Goal: Information Seeking & Learning: Learn about a topic

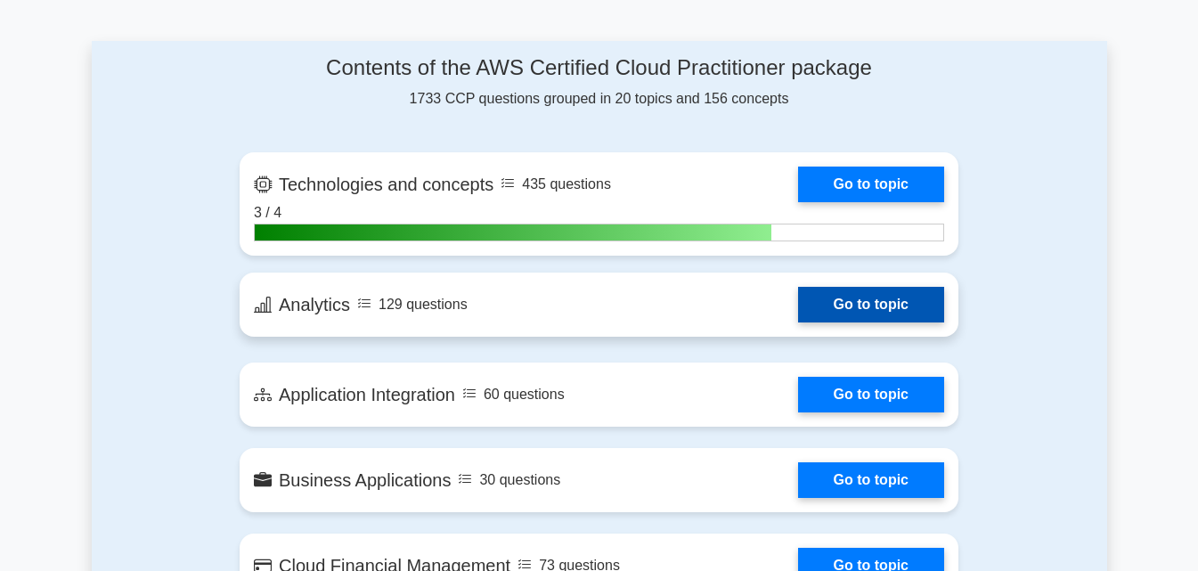
scroll to position [1129, 0]
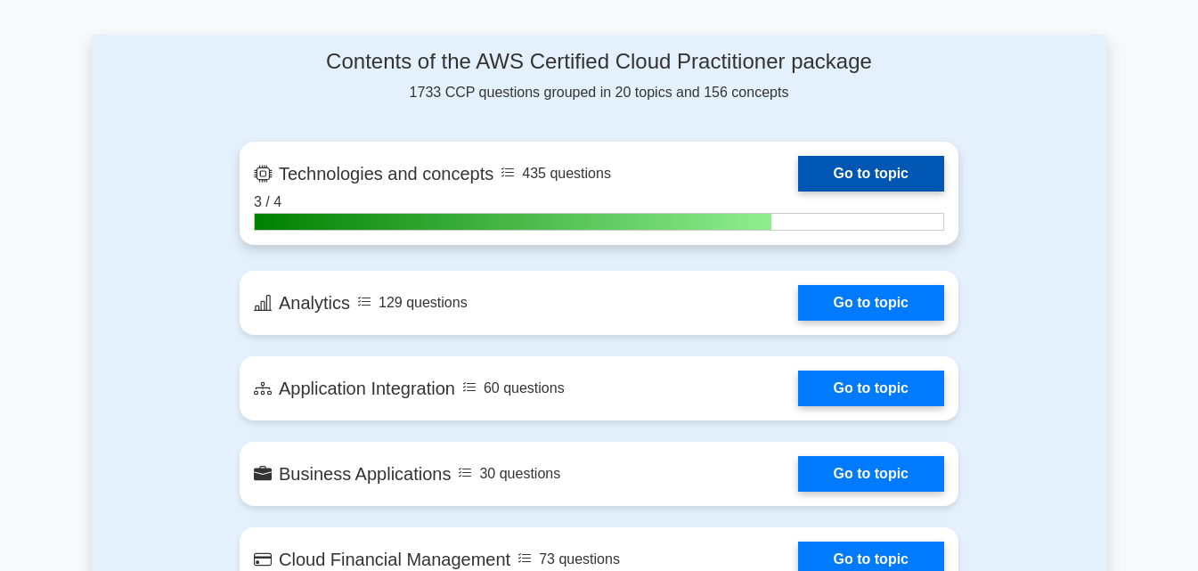
click at [846, 192] on link "Go to topic" at bounding box center [871, 174] width 146 height 36
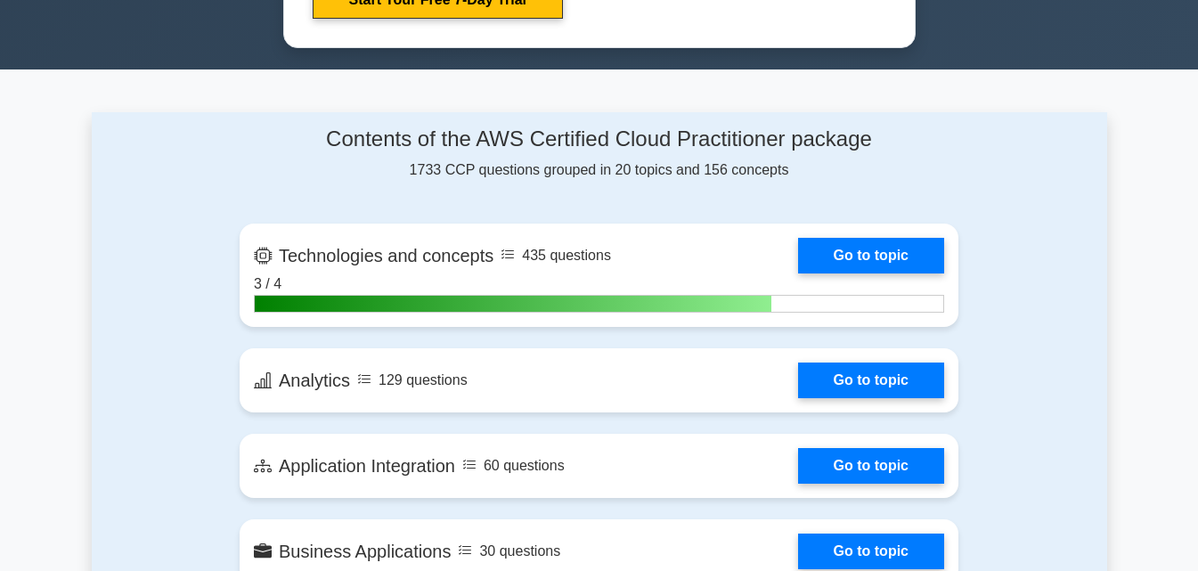
scroll to position [1093, 0]
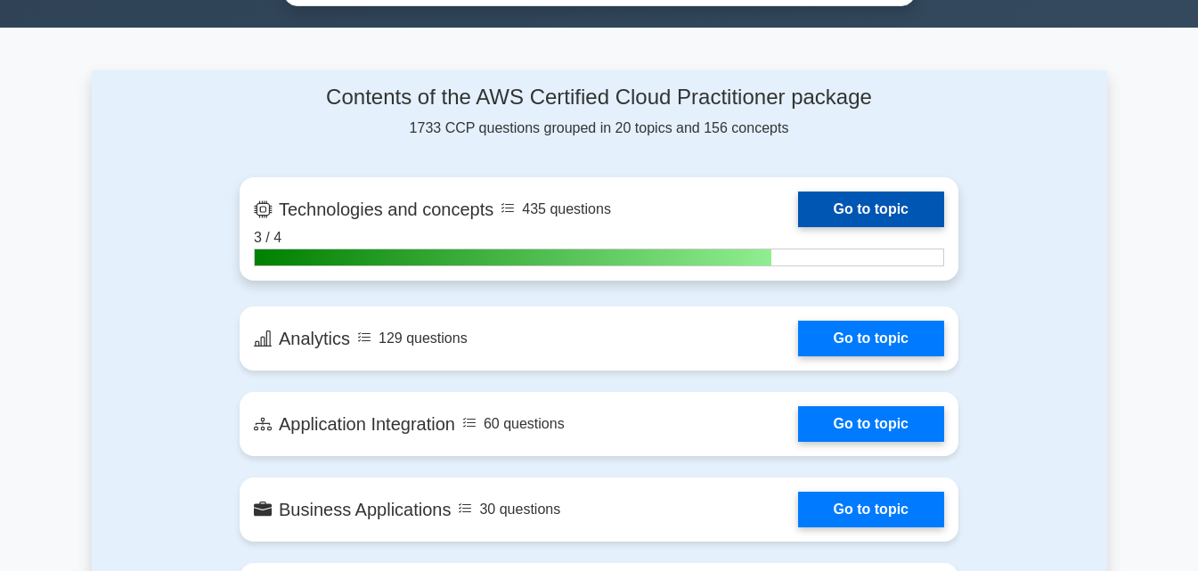
click at [867, 200] on link "Go to topic" at bounding box center [871, 210] width 146 height 36
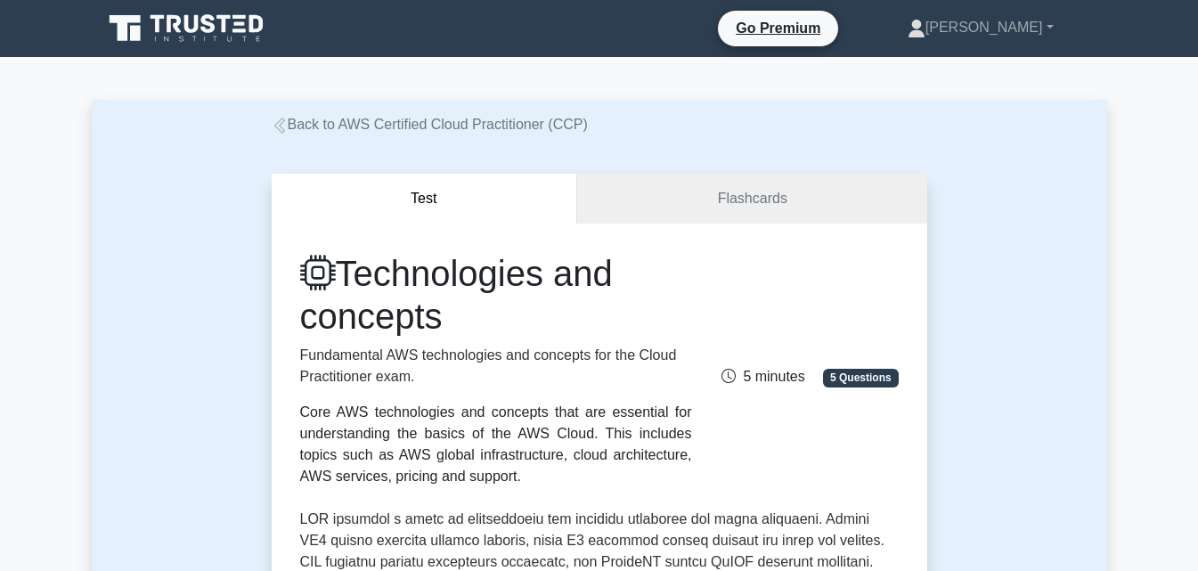
click at [339, 216] on button "Test" at bounding box center [425, 199] width 306 height 51
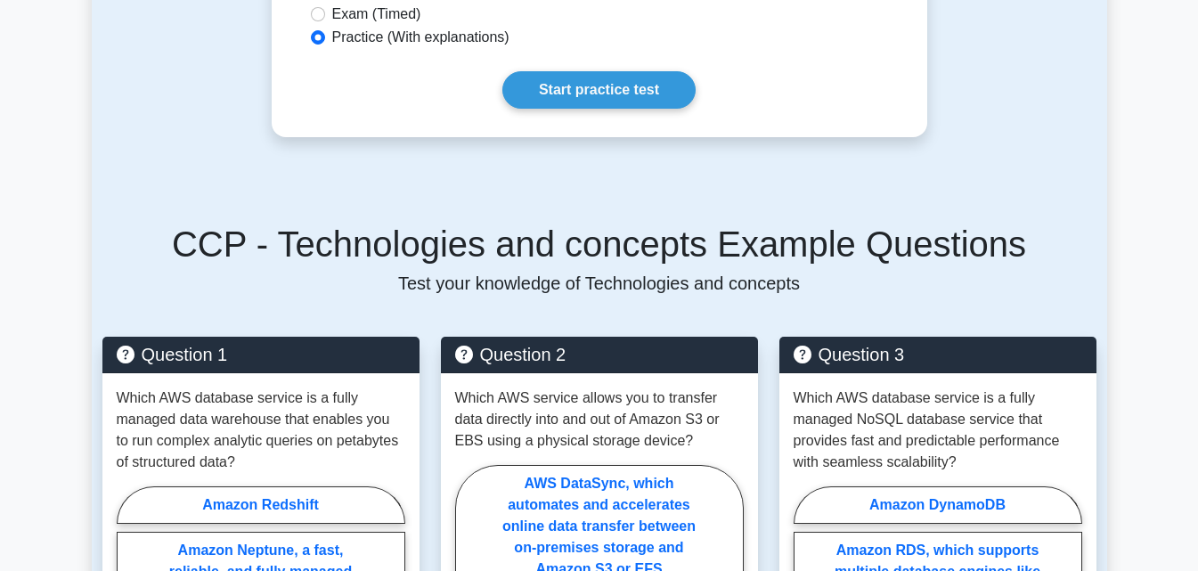
scroll to position [1200, 0]
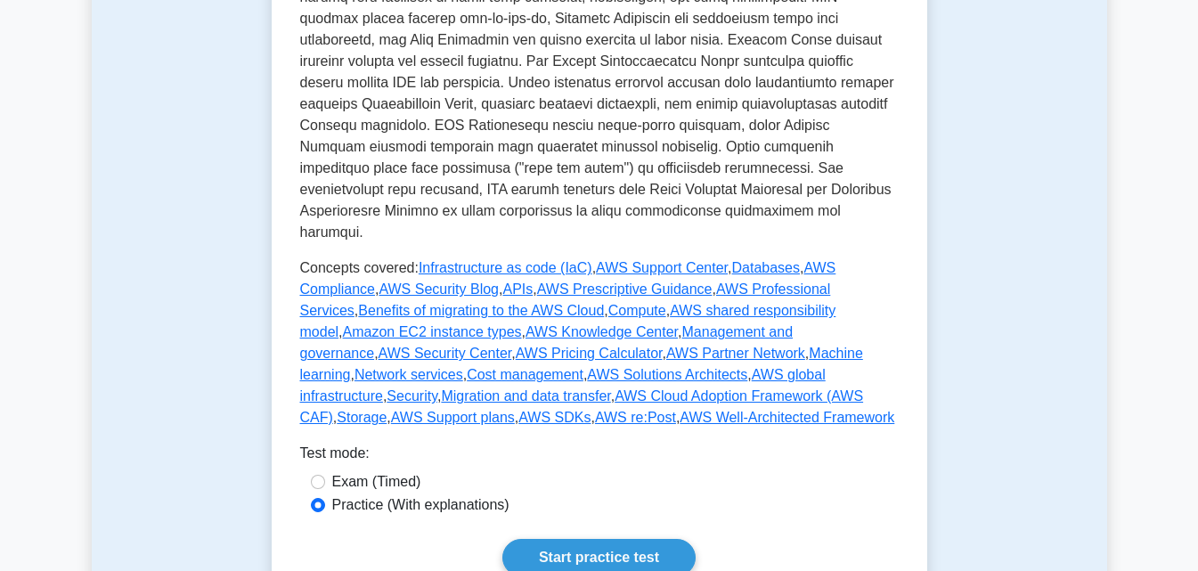
scroll to position [737, 0]
click at [631, 539] on link "Start practice test" at bounding box center [598, 556] width 193 height 37
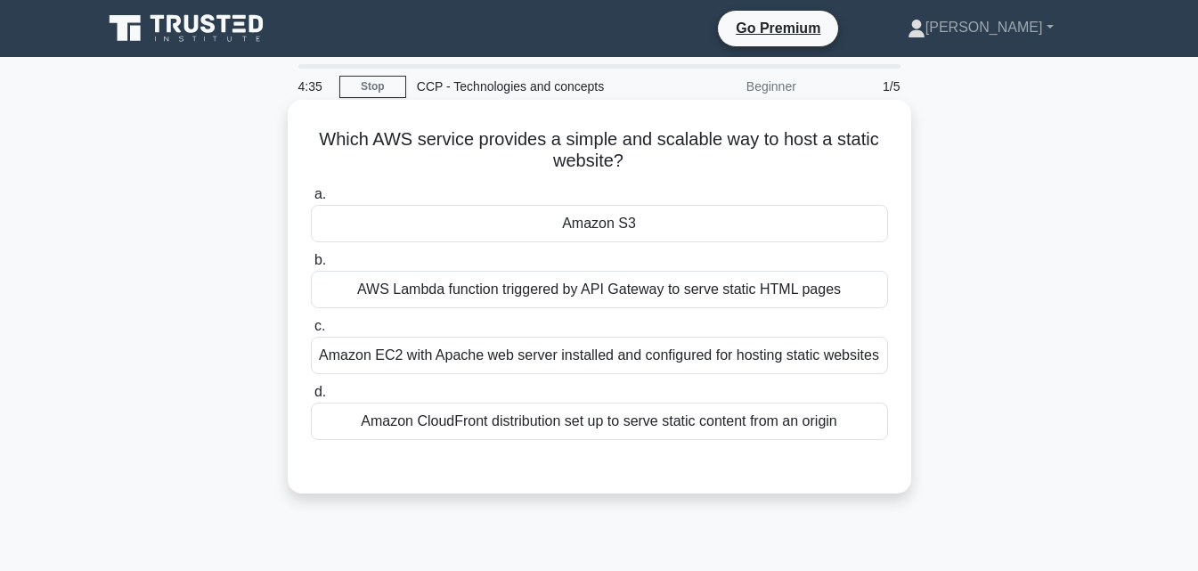
click at [755, 346] on div "Amazon EC2 with Apache web server installed and configured for hosting static w…" at bounding box center [599, 355] width 577 height 37
click at [311, 332] on input "c. Amazon EC2 with Apache web server installed and configured for hosting stati…" at bounding box center [311, 327] width 0 height 12
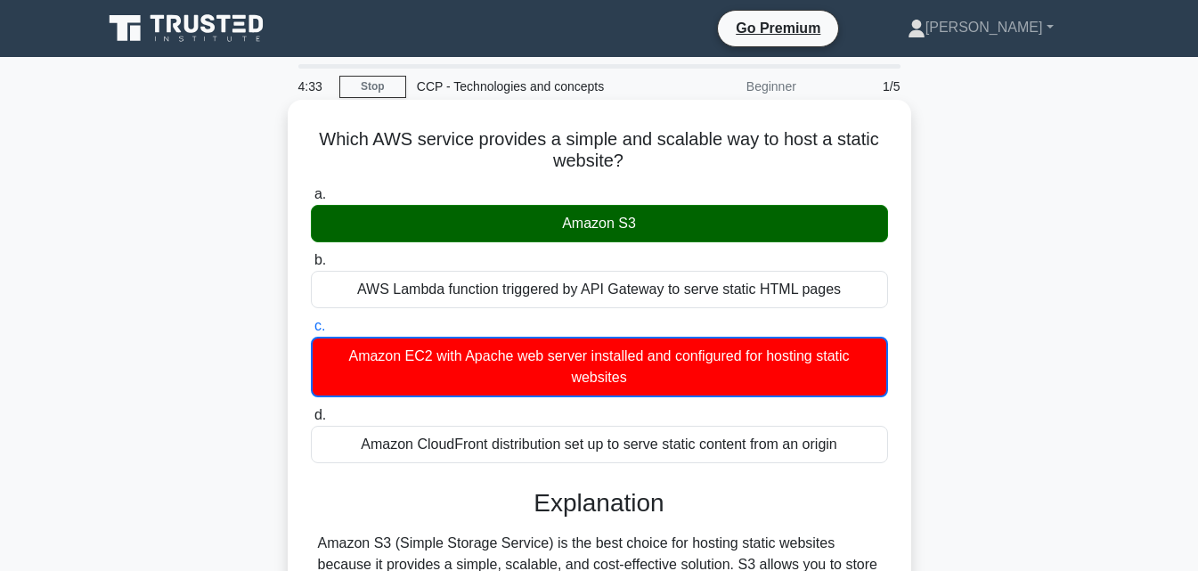
click at [675, 223] on div "Amazon S3" at bounding box center [599, 223] width 577 height 37
click at [311, 200] on input "a. Amazon S3" at bounding box center [311, 195] width 0 height 12
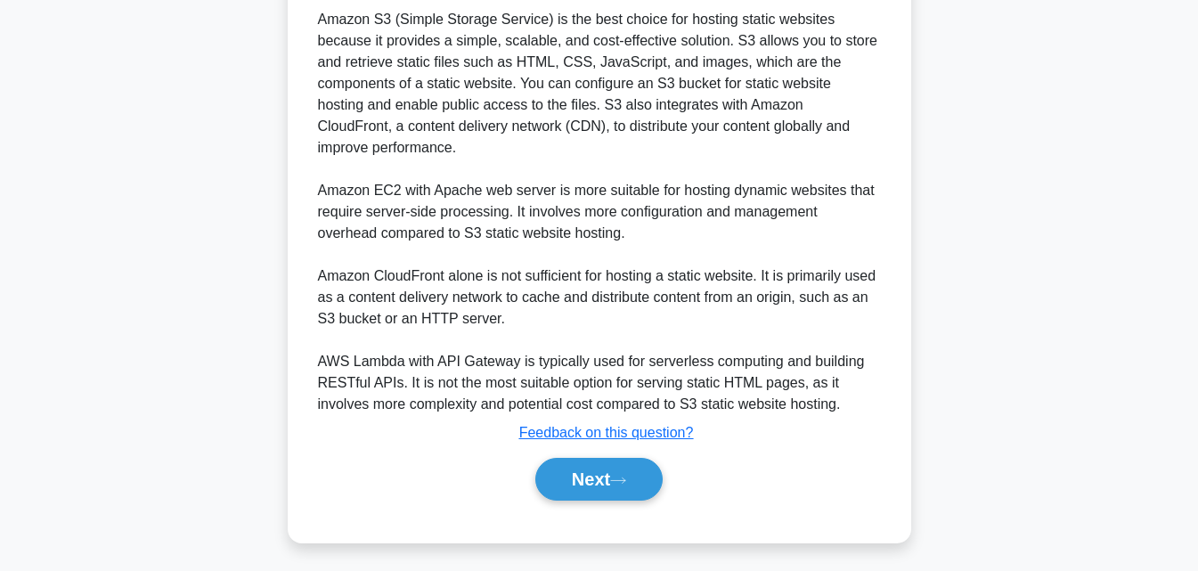
scroll to position [507, 0]
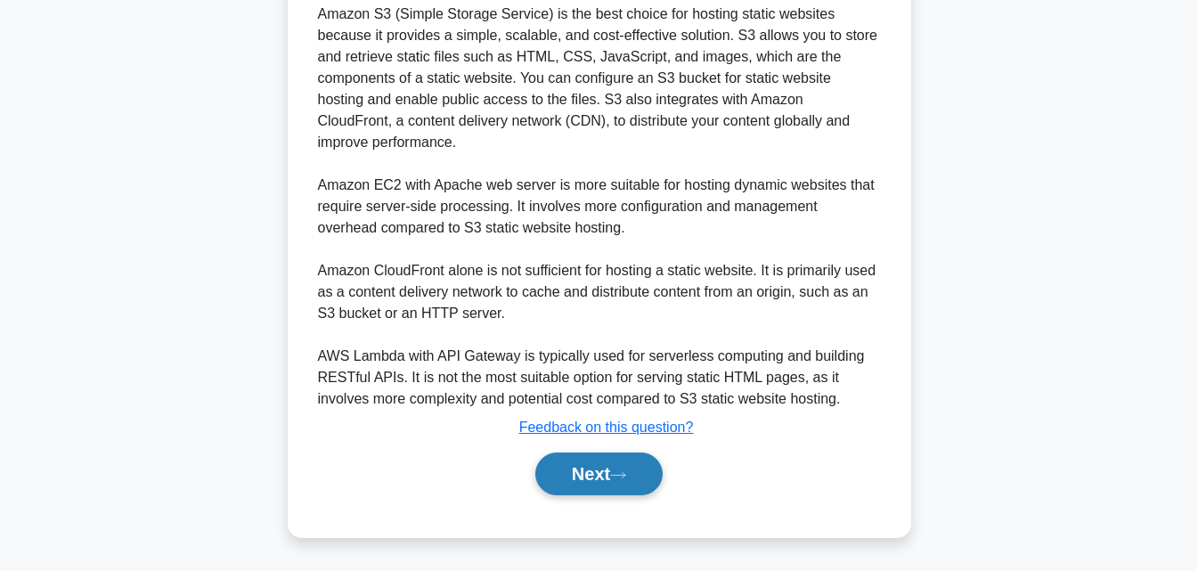
click at [609, 482] on button "Next" at bounding box center [598, 474] width 127 height 43
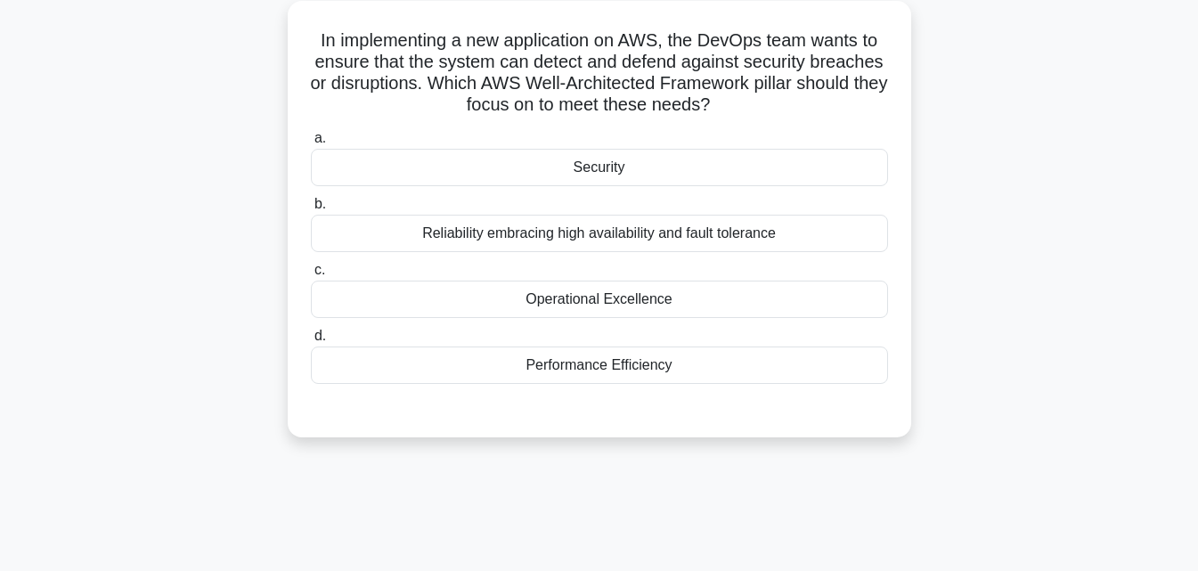
scroll to position [100, 0]
click at [567, 304] on div "Operational Excellence" at bounding box center [599, 298] width 577 height 37
click at [311, 275] on input "c. Operational Excellence" at bounding box center [311, 270] width 0 height 12
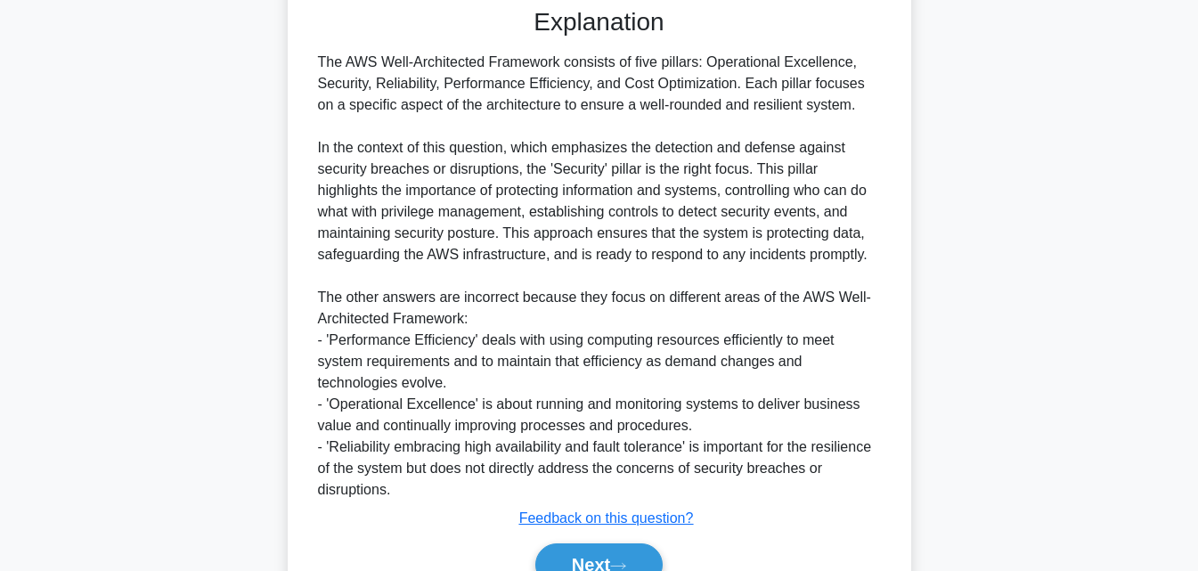
scroll to position [594, 0]
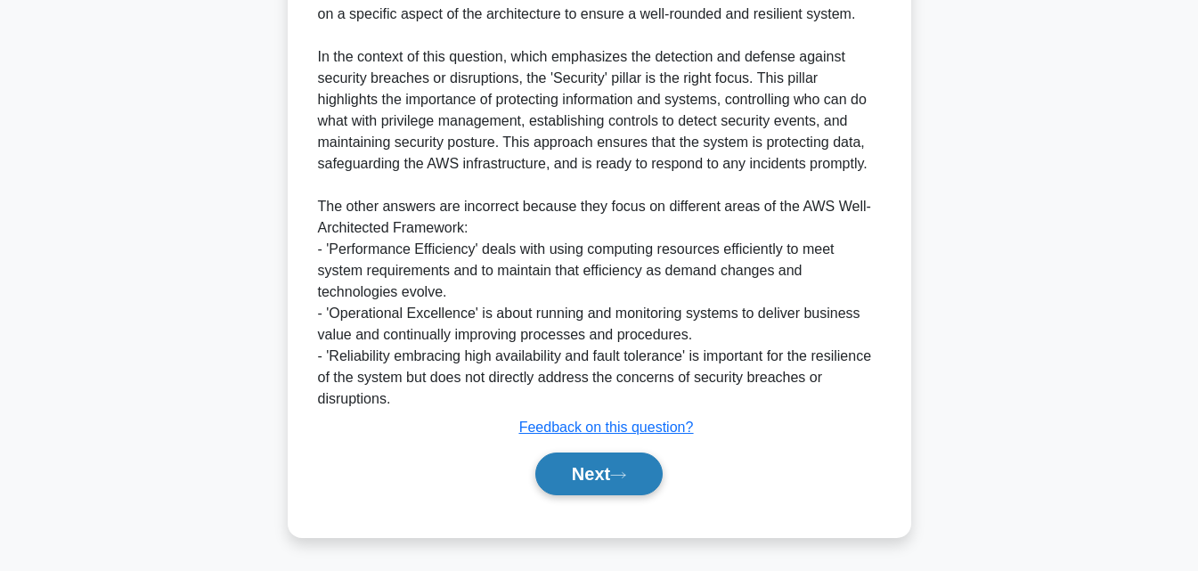
click at [615, 476] on button "Next" at bounding box center [598, 474] width 127 height 43
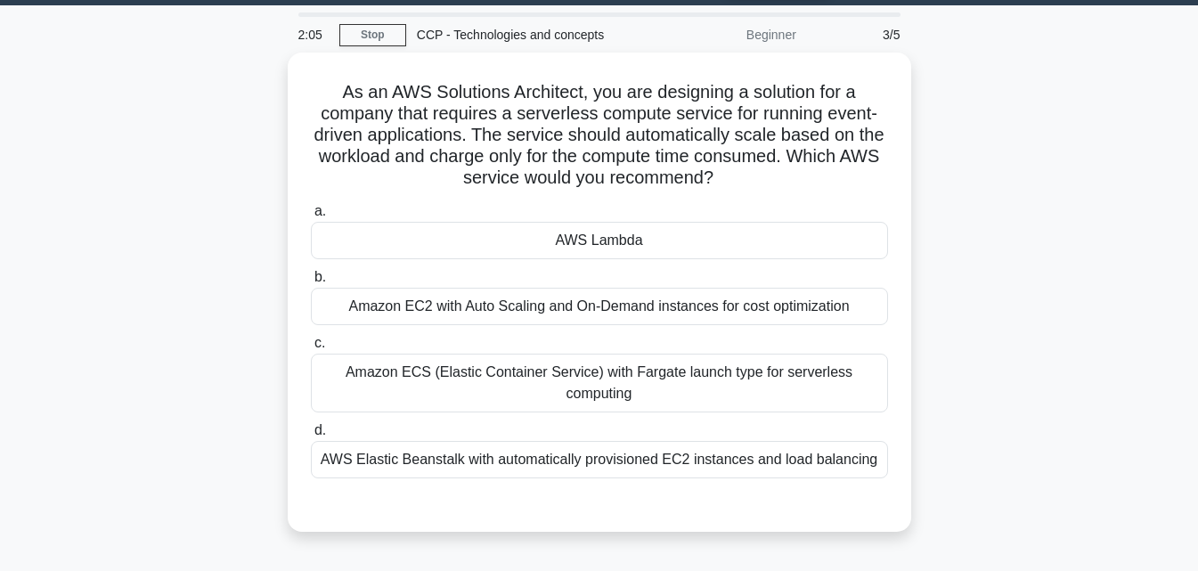
scroll to position [53, 0]
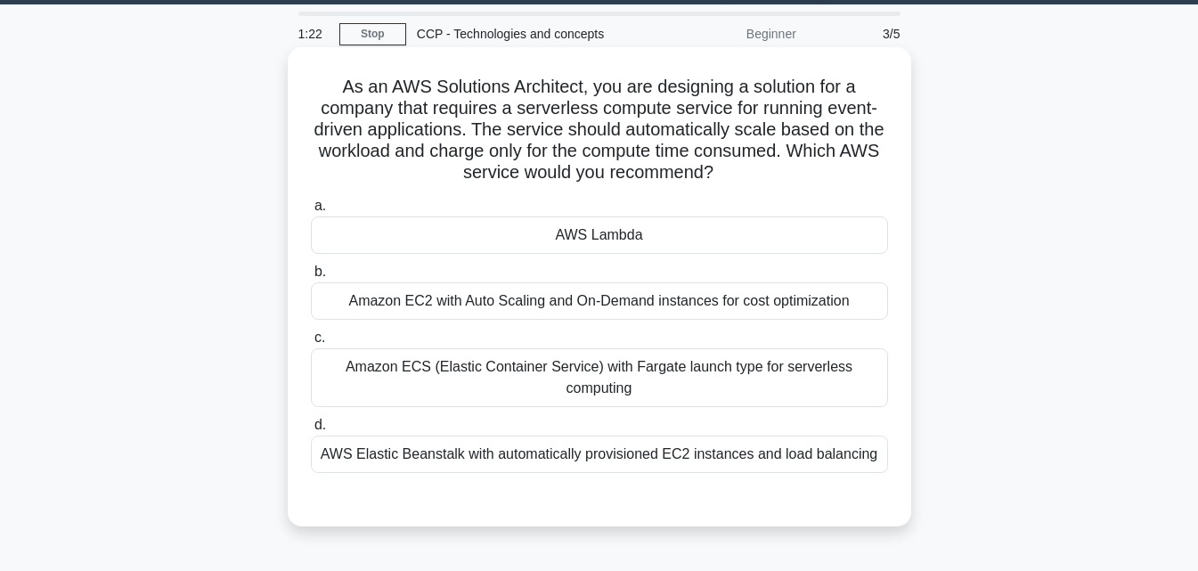
click at [578, 245] on div "AWS Lambda" at bounding box center [599, 234] width 577 height 37
click at [311, 212] on input "a. AWS Lambda" at bounding box center [311, 206] width 0 height 12
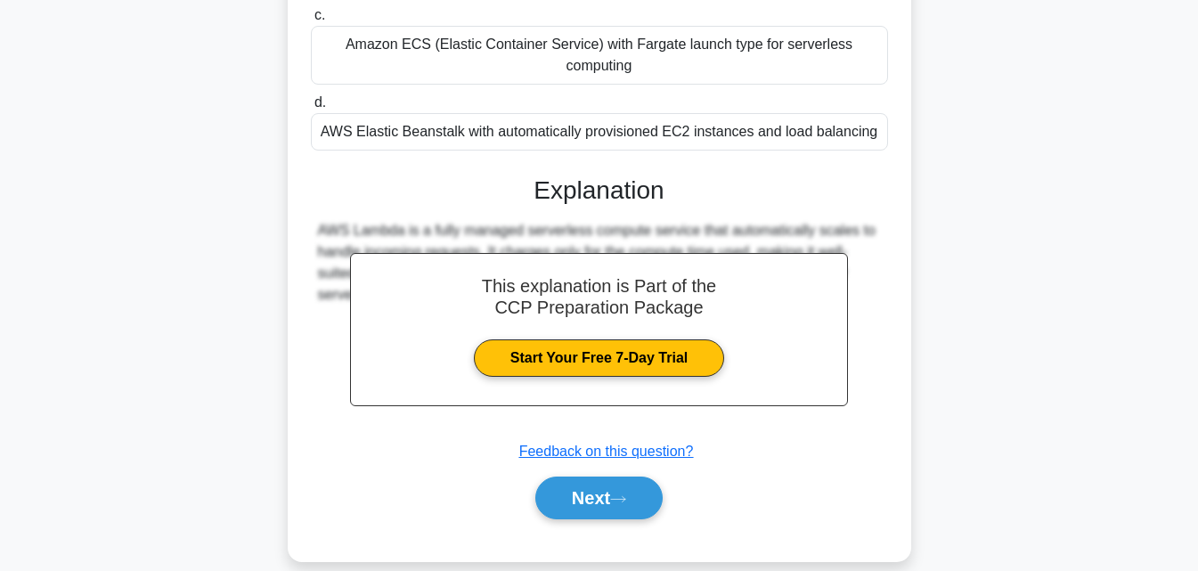
scroll to position [391, 0]
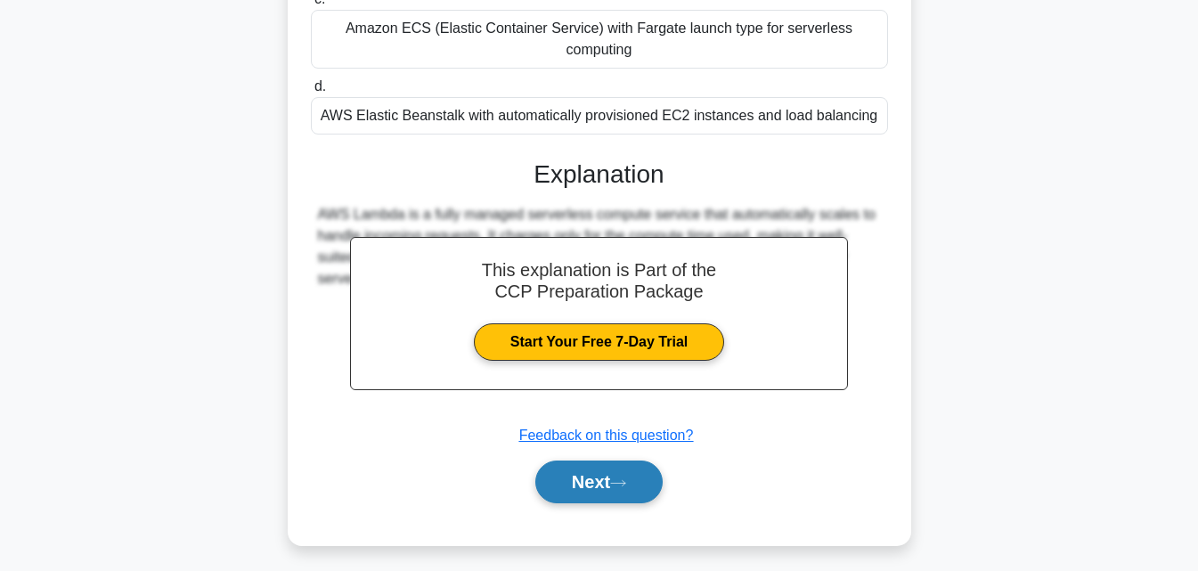
click at [607, 461] on button "Next" at bounding box center [598, 482] width 127 height 43
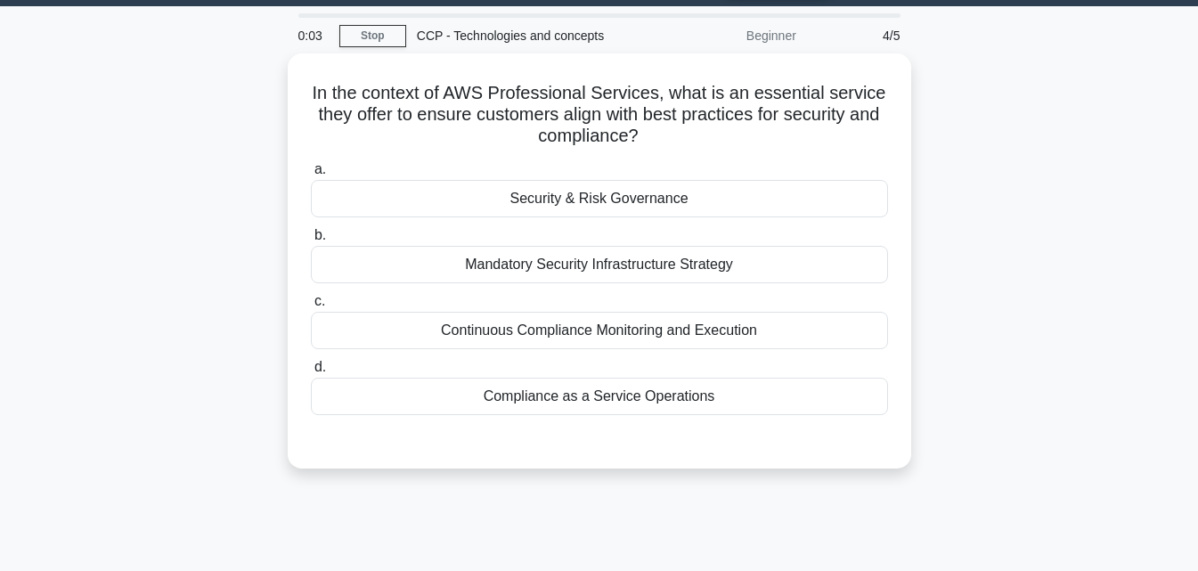
scroll to position [23, 0]
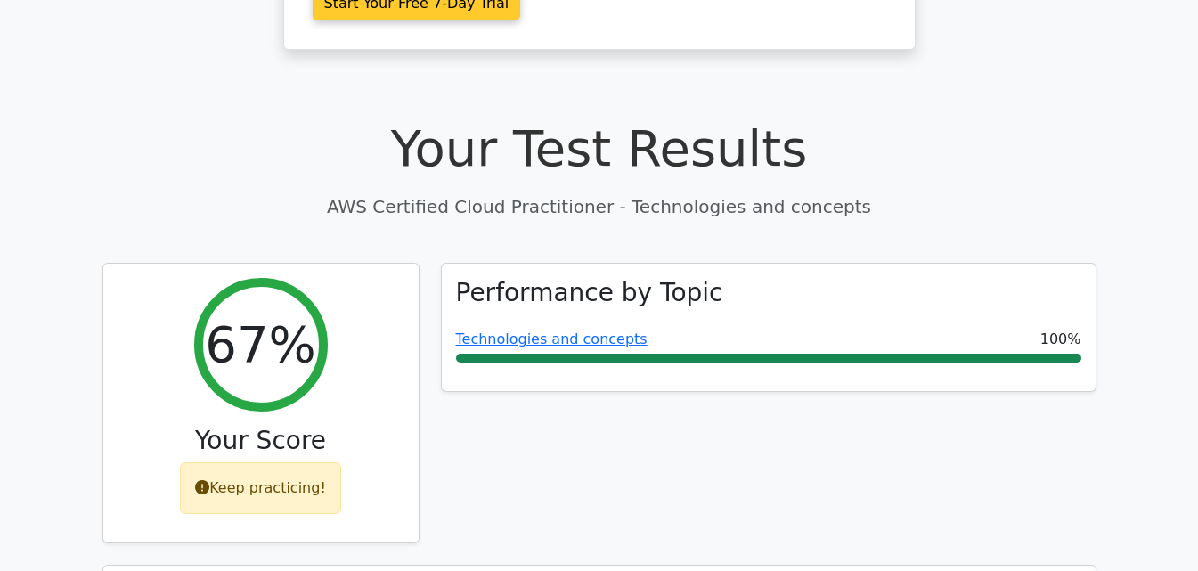
scroll to position [463, 0]
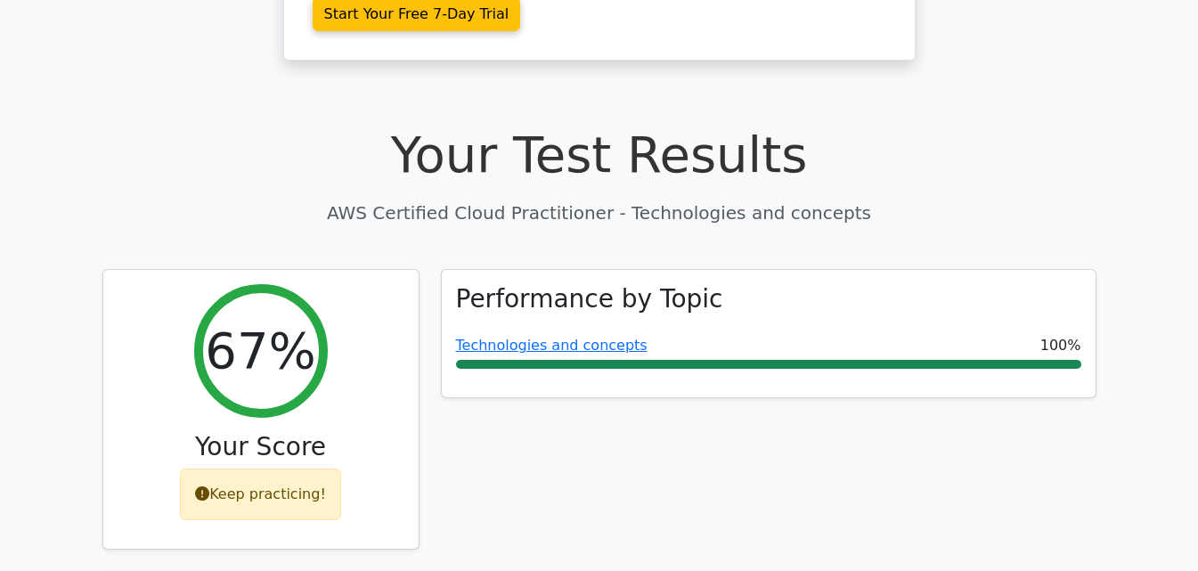
click at [784, 470] on div "Performance by Topic Technologies and concepts 100%" at bounding box center [768, 420] width 677 height 303
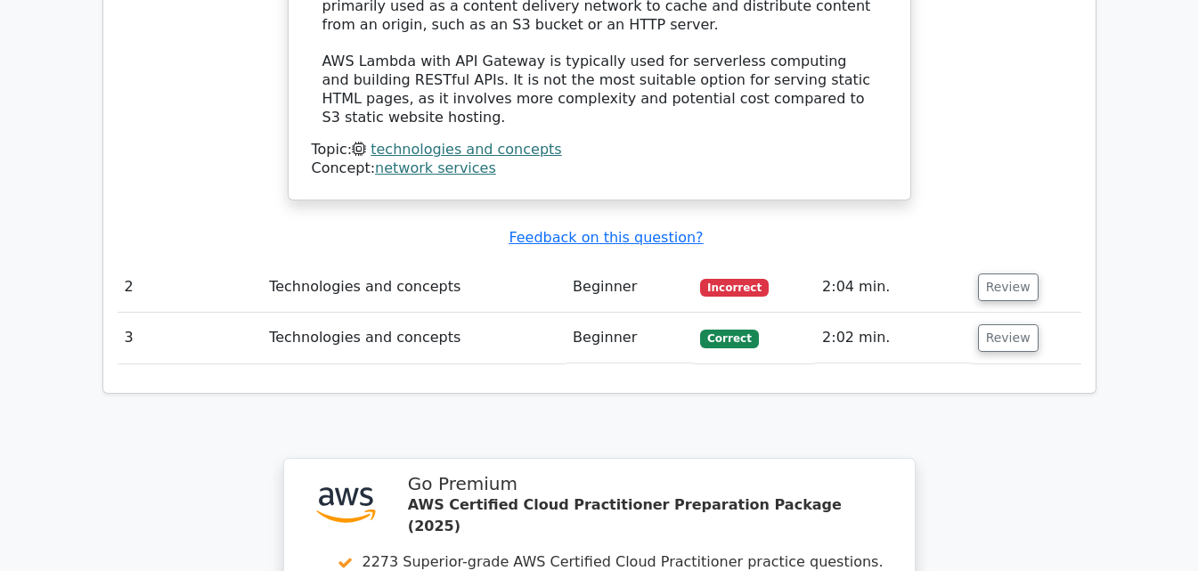
scroll to position [2067, 0]
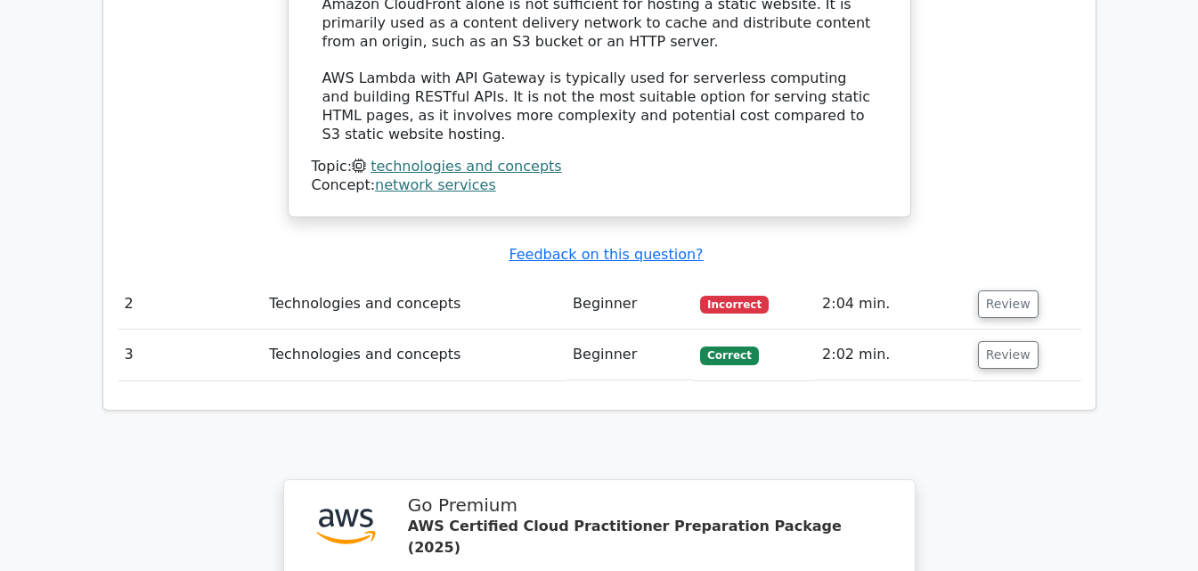
click at [559, 279] on td "Technologies and concepts" at bounding box center [414, 304] width 304 height 51
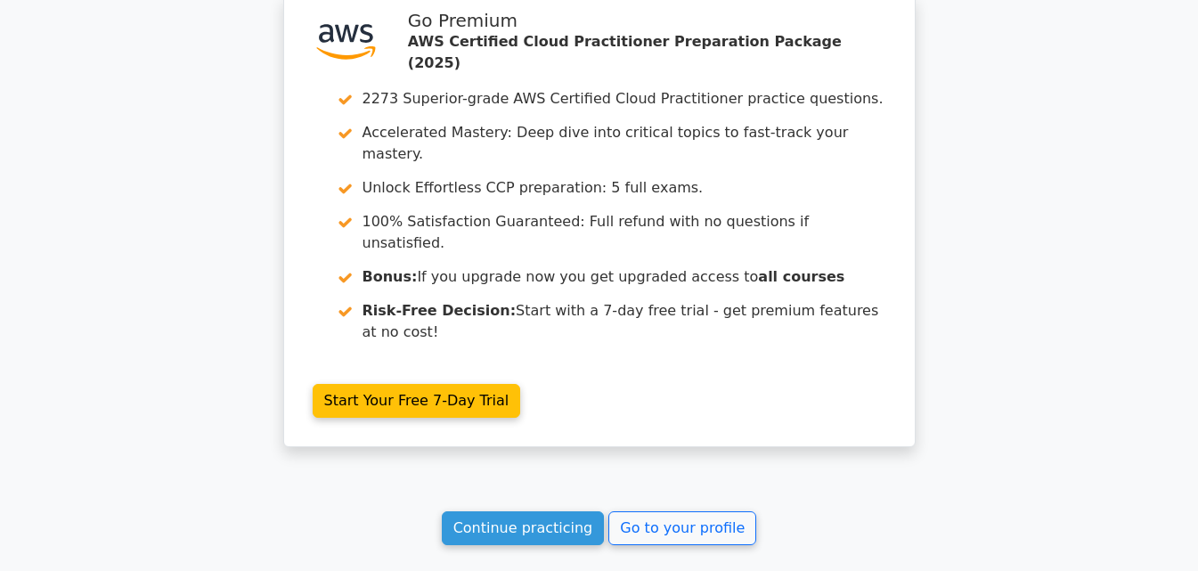
scroll to position [2613, 0]
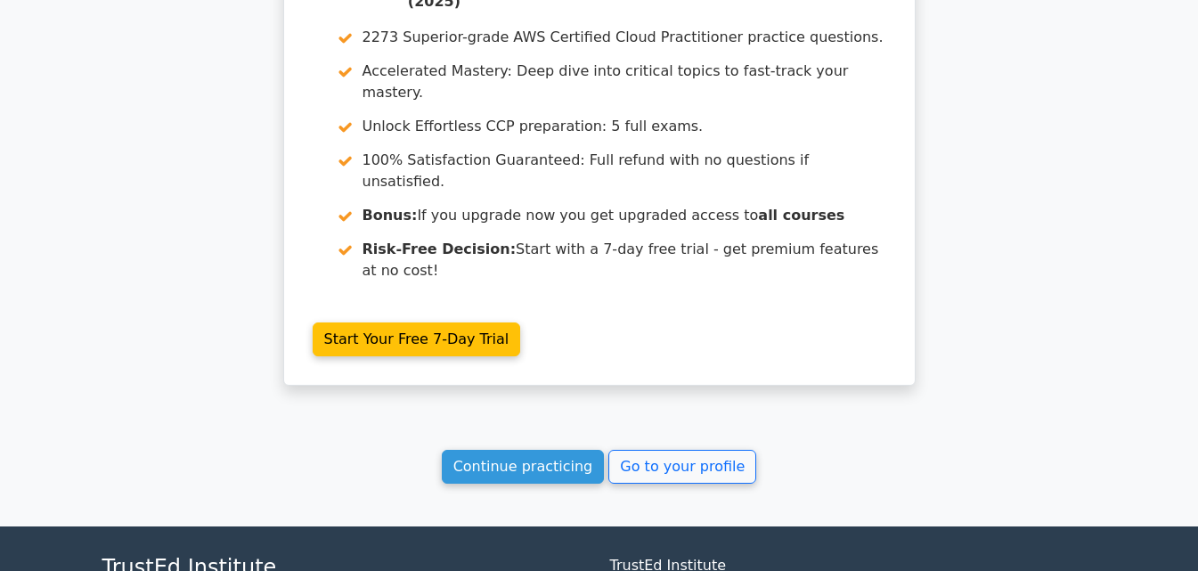
click at [539, 450] on link "Continue practicing" at bounding box center [523, 467] width 163 height 34
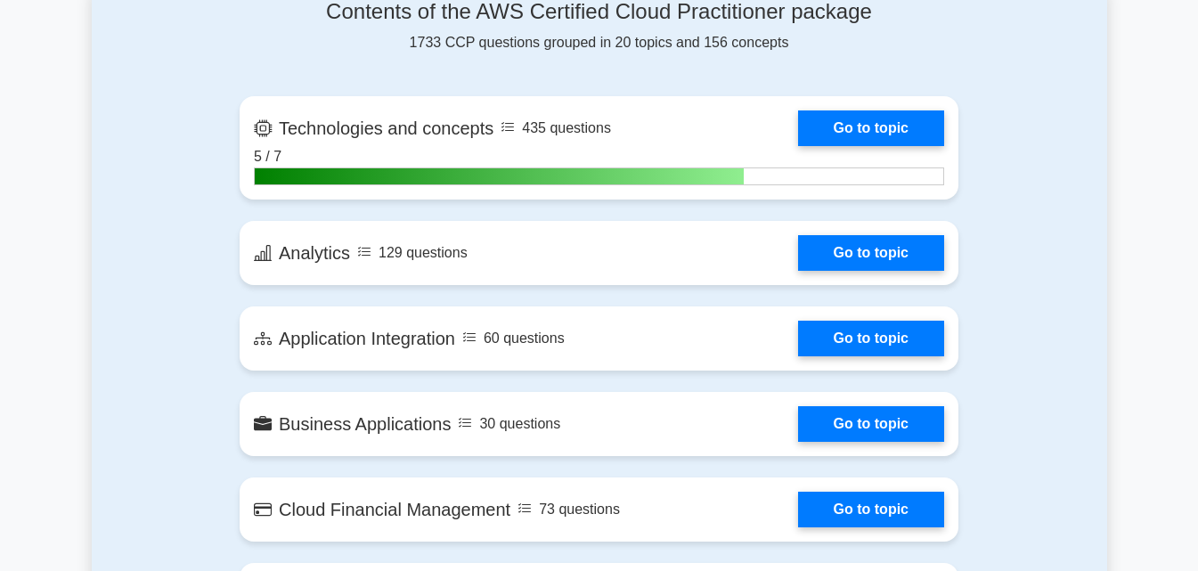
scroll to position [1223, 0]
